Goal: Information Seeking & Learning: Learn about a topic

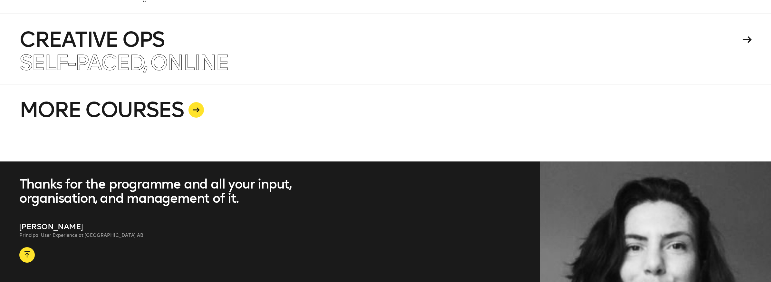
scroll to position [1740, 0]
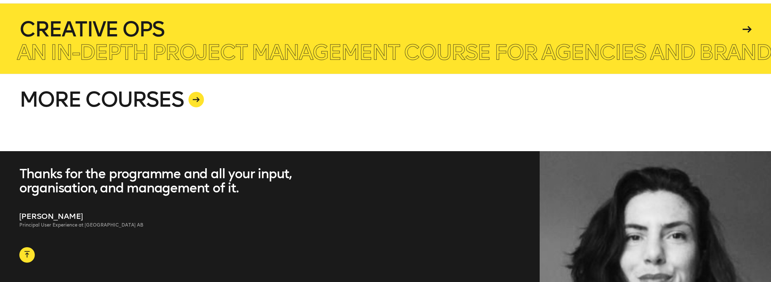
click at [769, 15] on div at bounding box center [385, 38] width 771 height 71
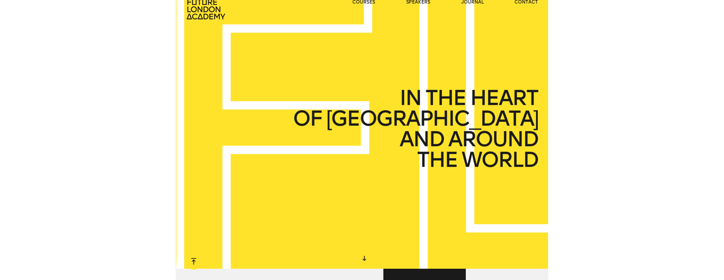
scroll to position [0, 0]
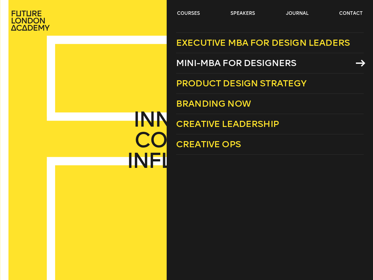
click at [195, 58] on span "Mini-MBA for Designers" at bounding box center [236, 63] width 120 height 11
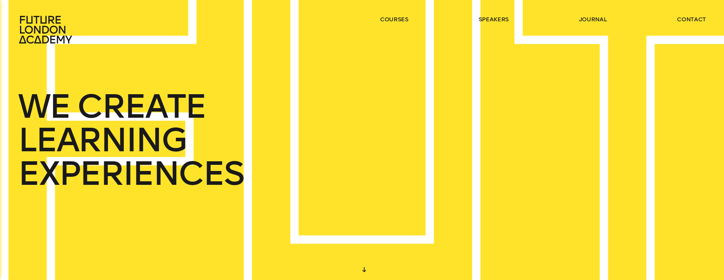
scroll to position [4, 0]
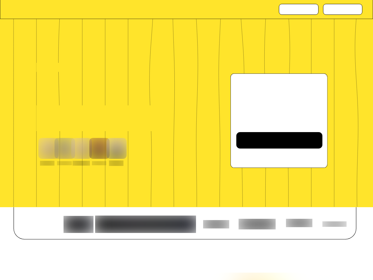
click at [146, 89] on div "Mini-MBA" at bounding box center [128, 91] width 184 height 29
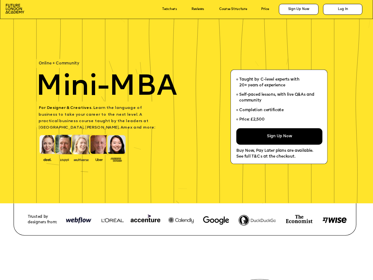
scroll to position [4, 0]
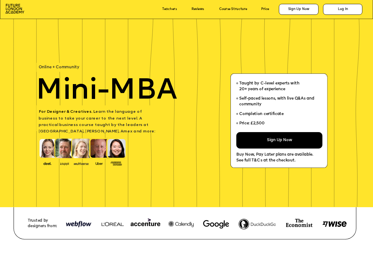
scroll to position [4, 0]
